Goal: Information Seeking & Learning: Check status

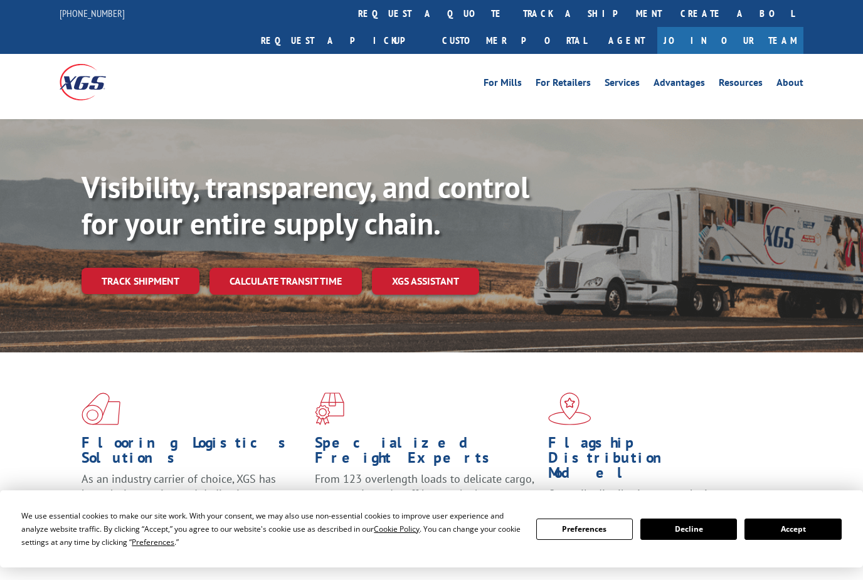
click at [793, 537] on button "Accept" at bounding box center [792, 529] width 97 height 21
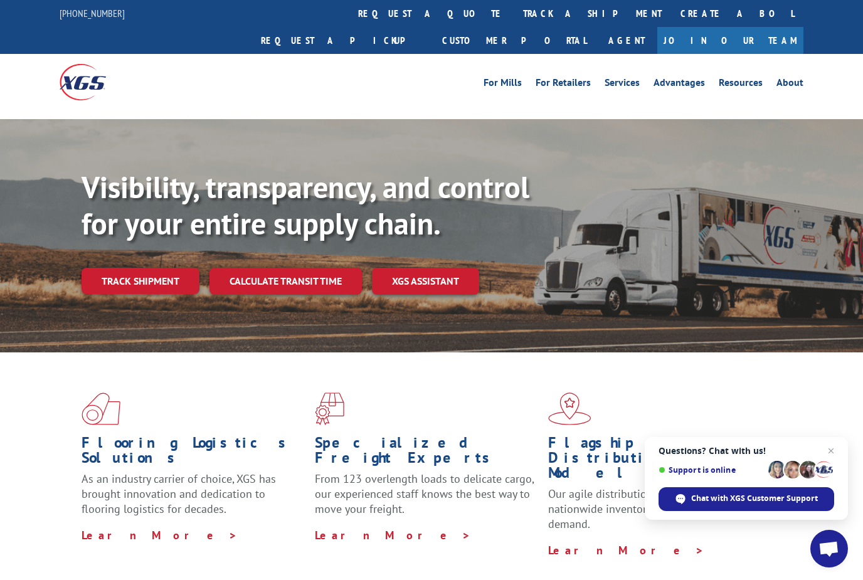
click at [176, 268] on link "Track shipment" at bounding box center [141, 281] width 118 height 26
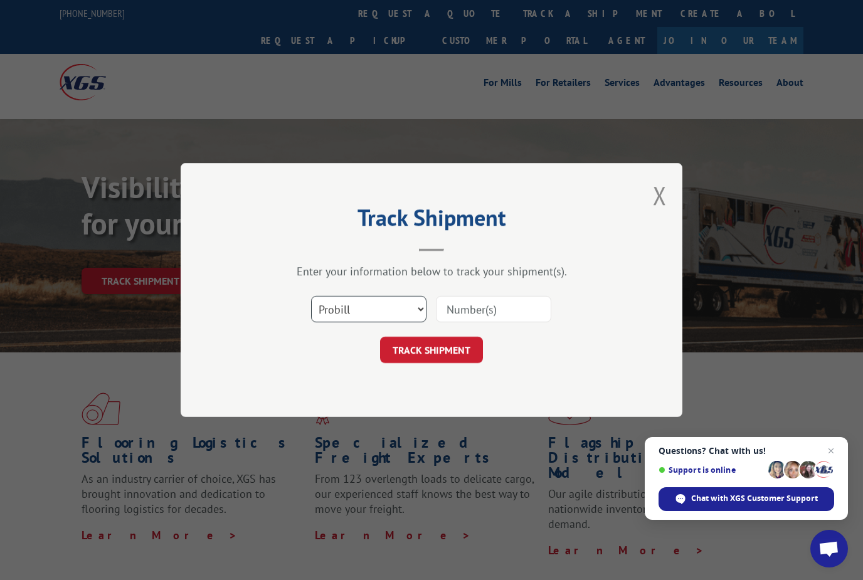
click at [407, 307] on select "Select category... Probill BOL PO" at bounding box center [368, 309] width 115 height 26
click at [405, 302] on select "Select category... Probill BOL PO" at bounding box center [368, 309] width 115 height 26
click at [364, 317] on select "Select category... Probill BOL PO" at bounding box center [368, 309] width 115 height 26
select select "probill"
click at [485, 310] on input at bounding box center [493, 309] width 115 height 26
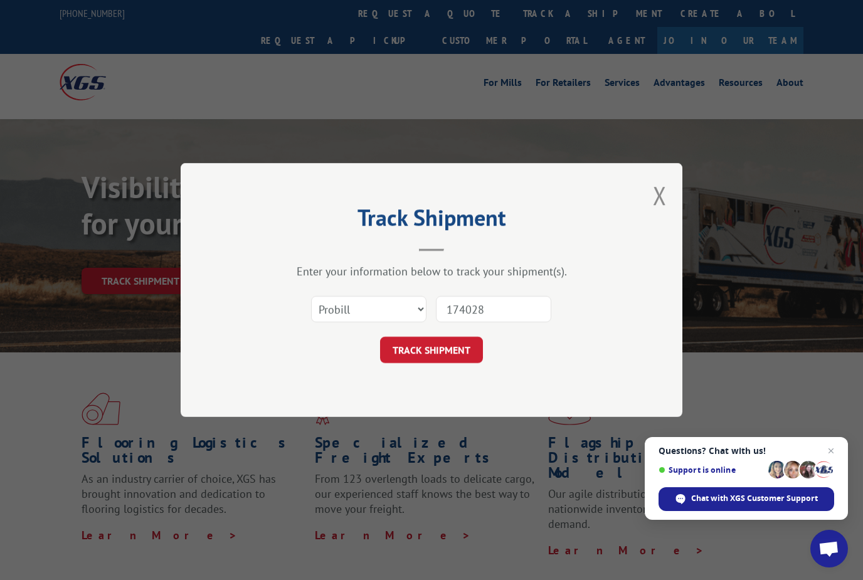
click at [128, 3] on div "Track Shipment Enter your information below to track your shipment(s). Select c…" at bounding box center [431, 290] width 863 height 580
click at [526, 312] on input "174028" at bounding box center [493, 309] width 115 height 26
type input "17402358"
click at [468, 344] on button "TRACK SHIPMENT" at bounding box center [431, 350] width 103 height 26
